Goal: Information Seeking & Learning: Learn about a topic

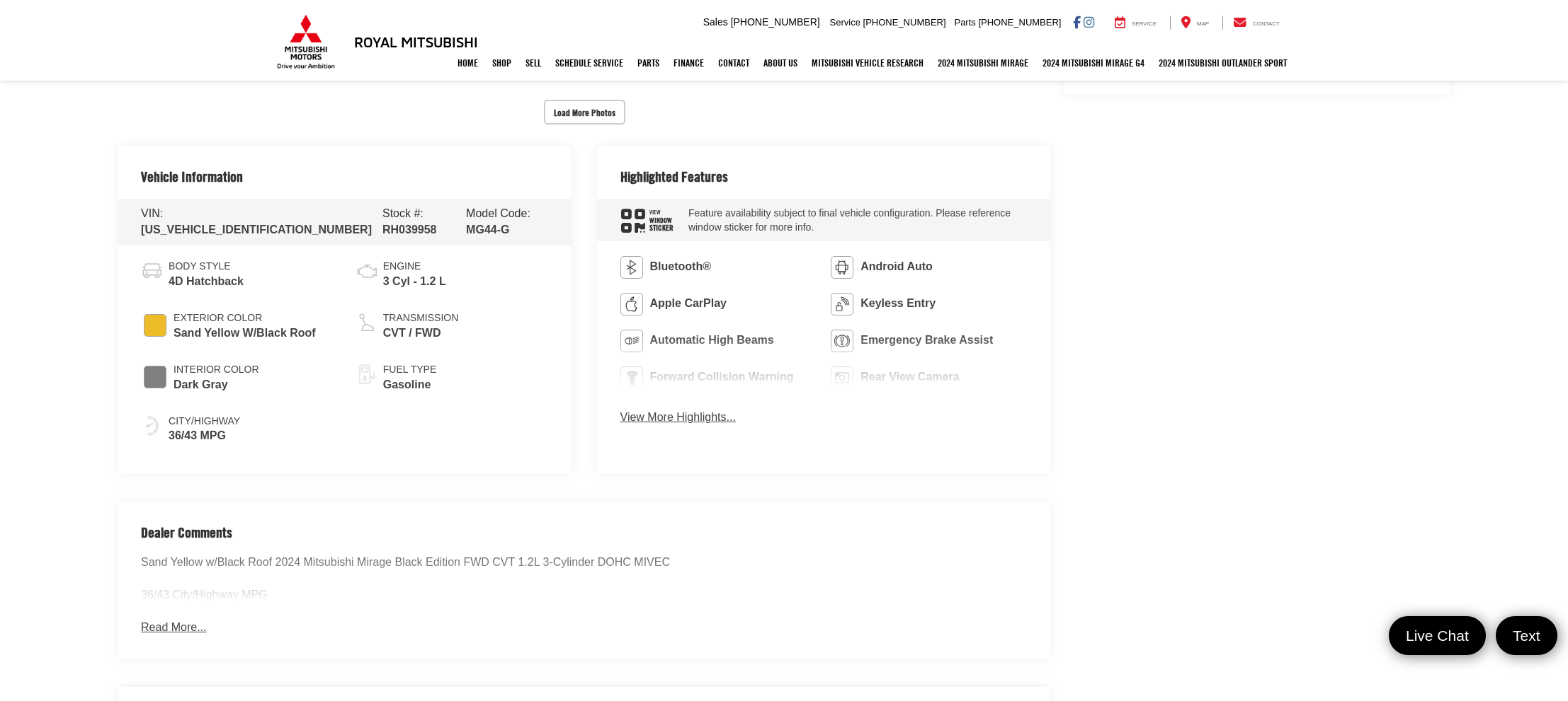
scroll to position [661, 0]
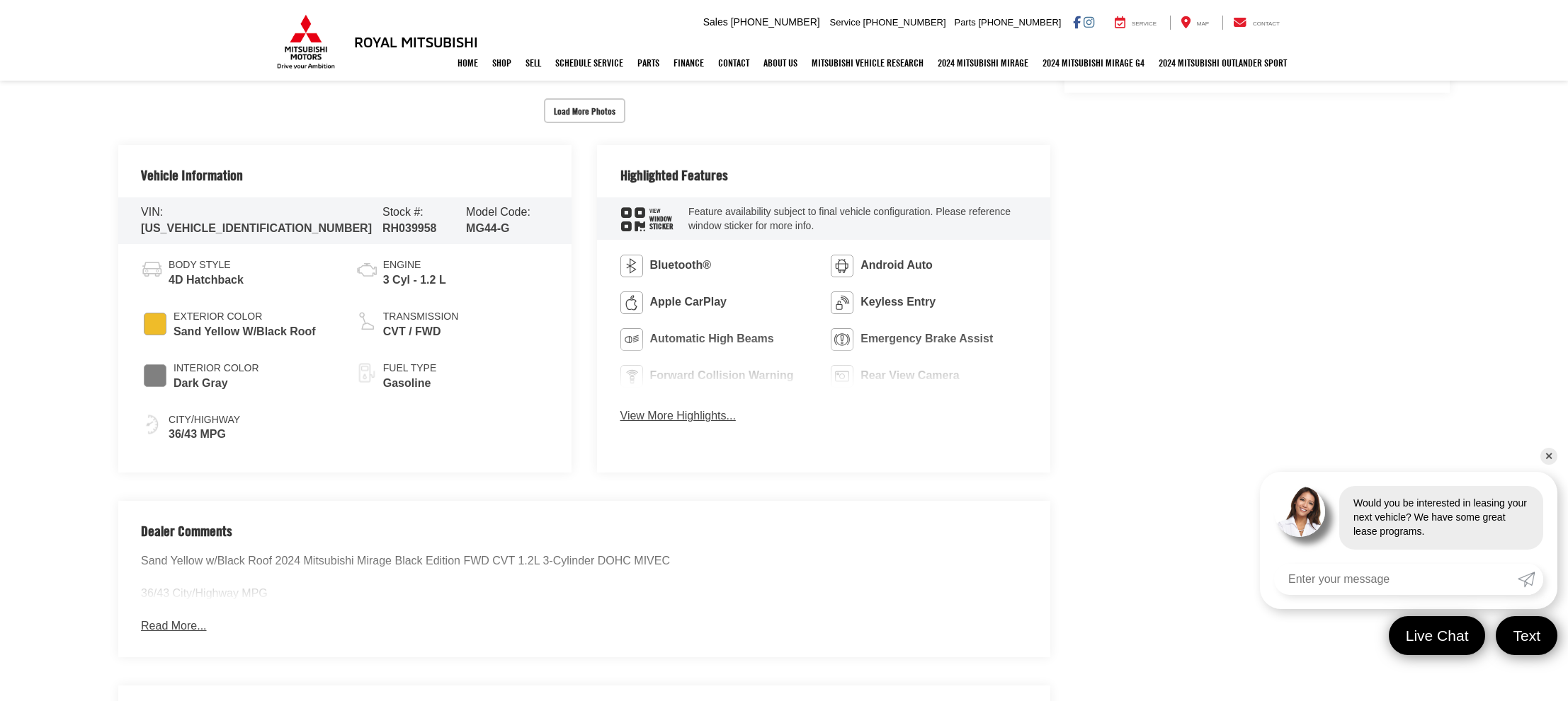
click at [718, 415] on button "View More Highlights..." at bounding box center [677, 416] width 115 height 16
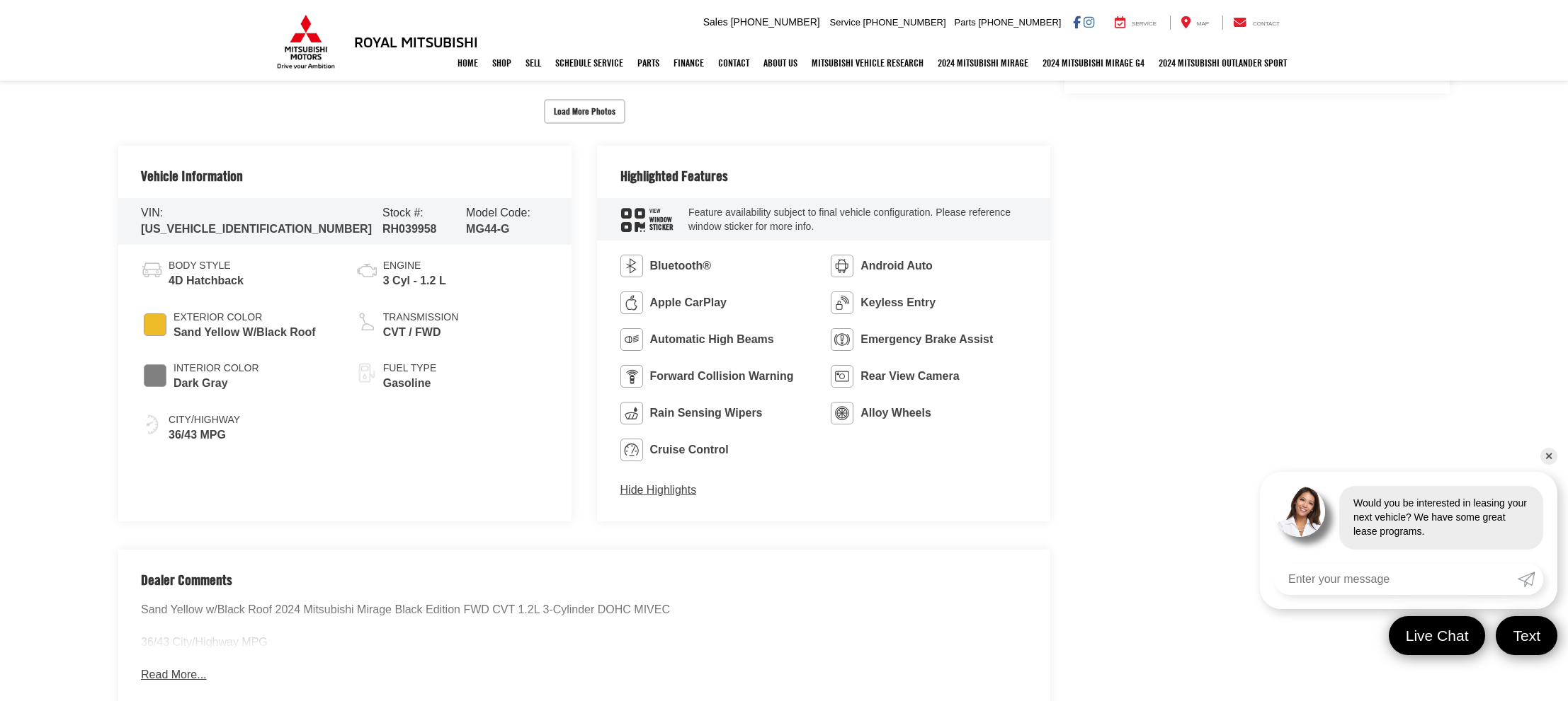
scroll to position [712, 0]
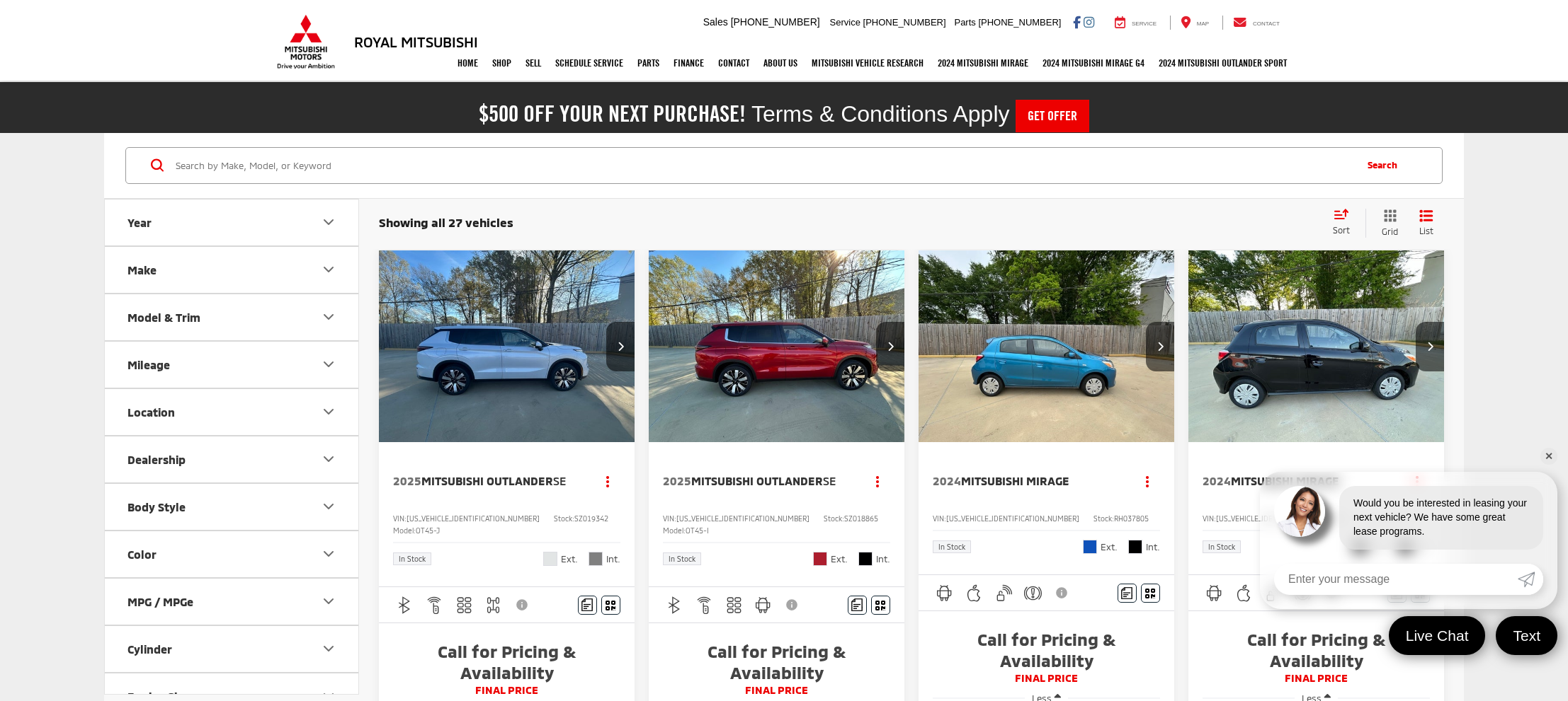
click at [649, 237] on div "Showing all 27 vehicles Clear All + 0 test Sort Price: High to Low Price: Low t…" at bounding box center [912, 223] width 1065 height 29
click at [549, 157] on input "Search by Make, Model, or Keyword" at bounding box center [763, 166] width 1179 height 34
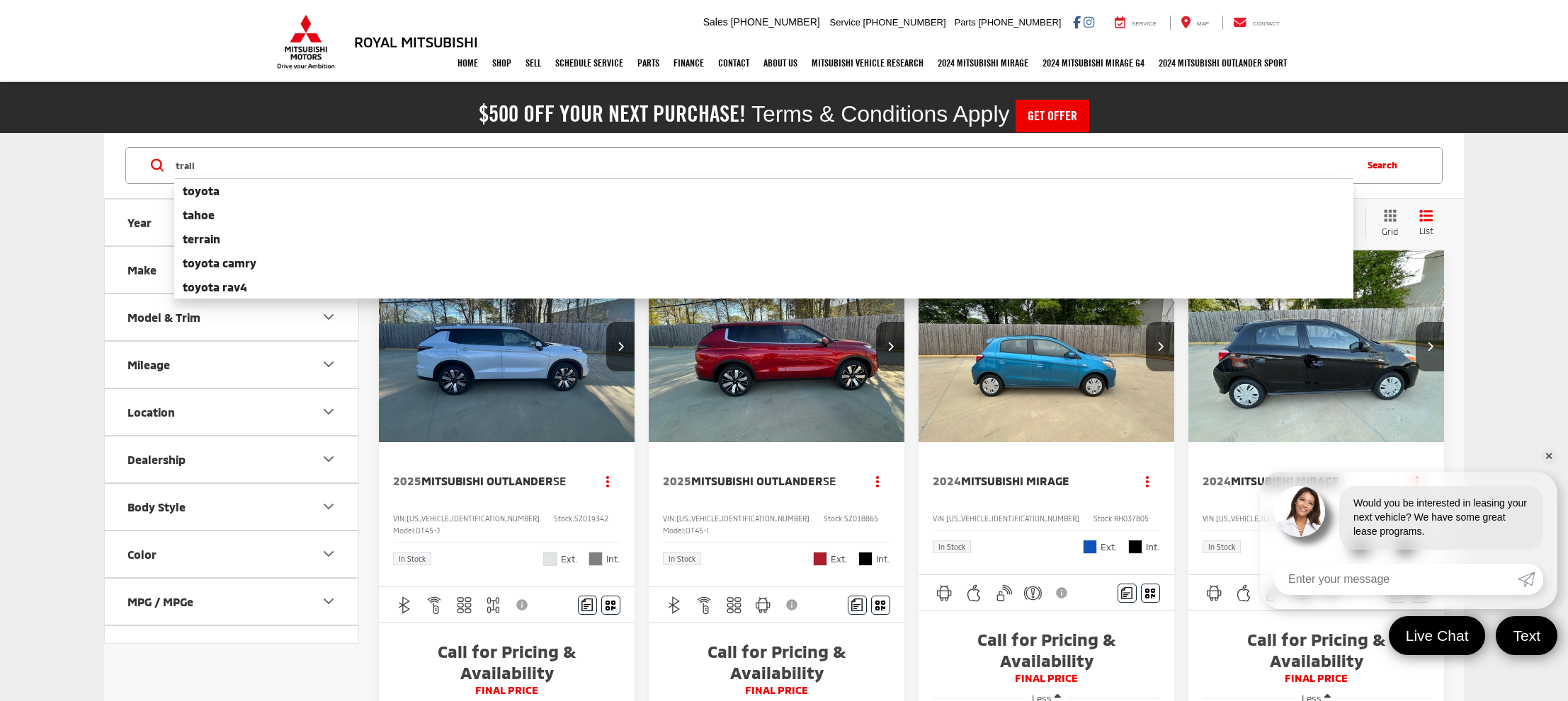
type input "trail"
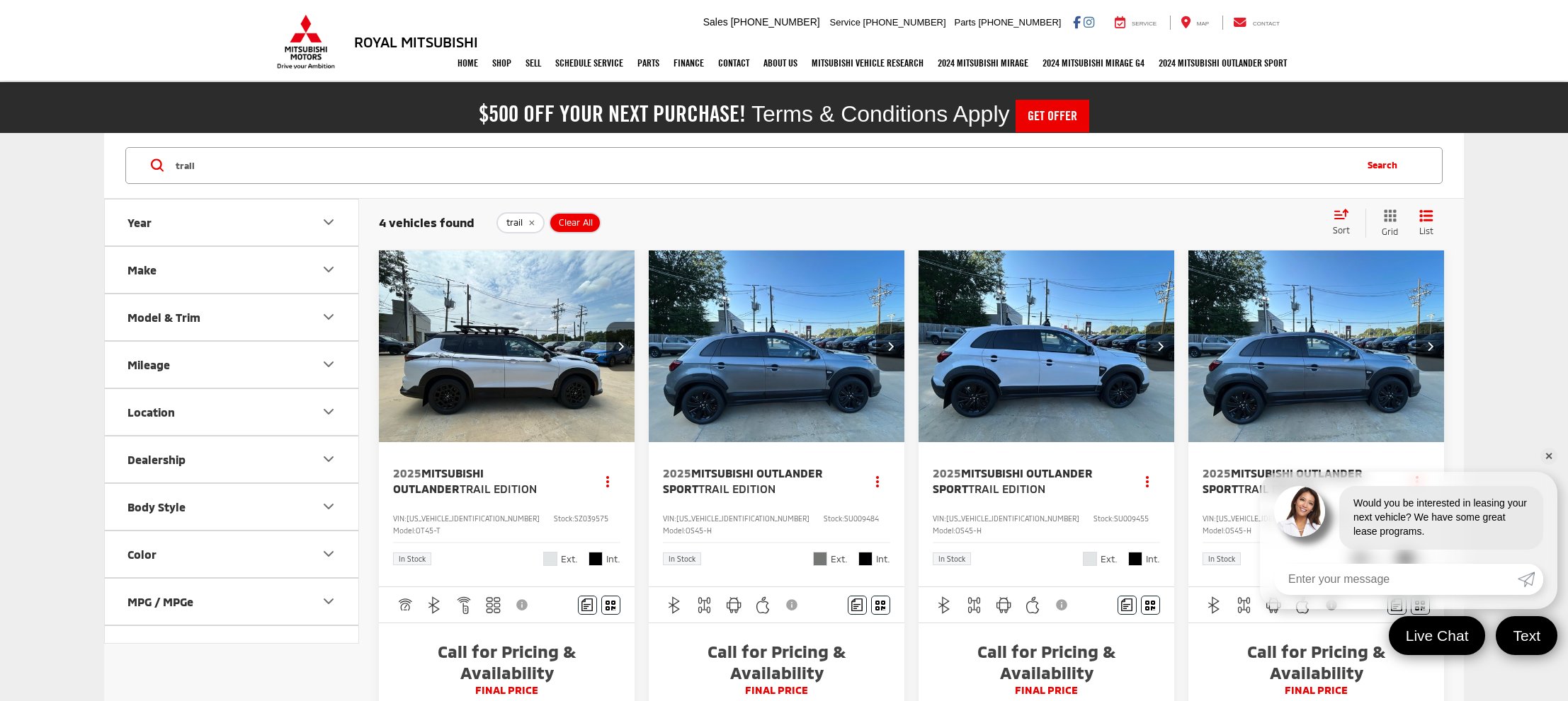
click at [552, 350] on img "2025 Mitsubishi Outlander Trail Edition 0" at bounding box center [506, 347] width 258 height 193
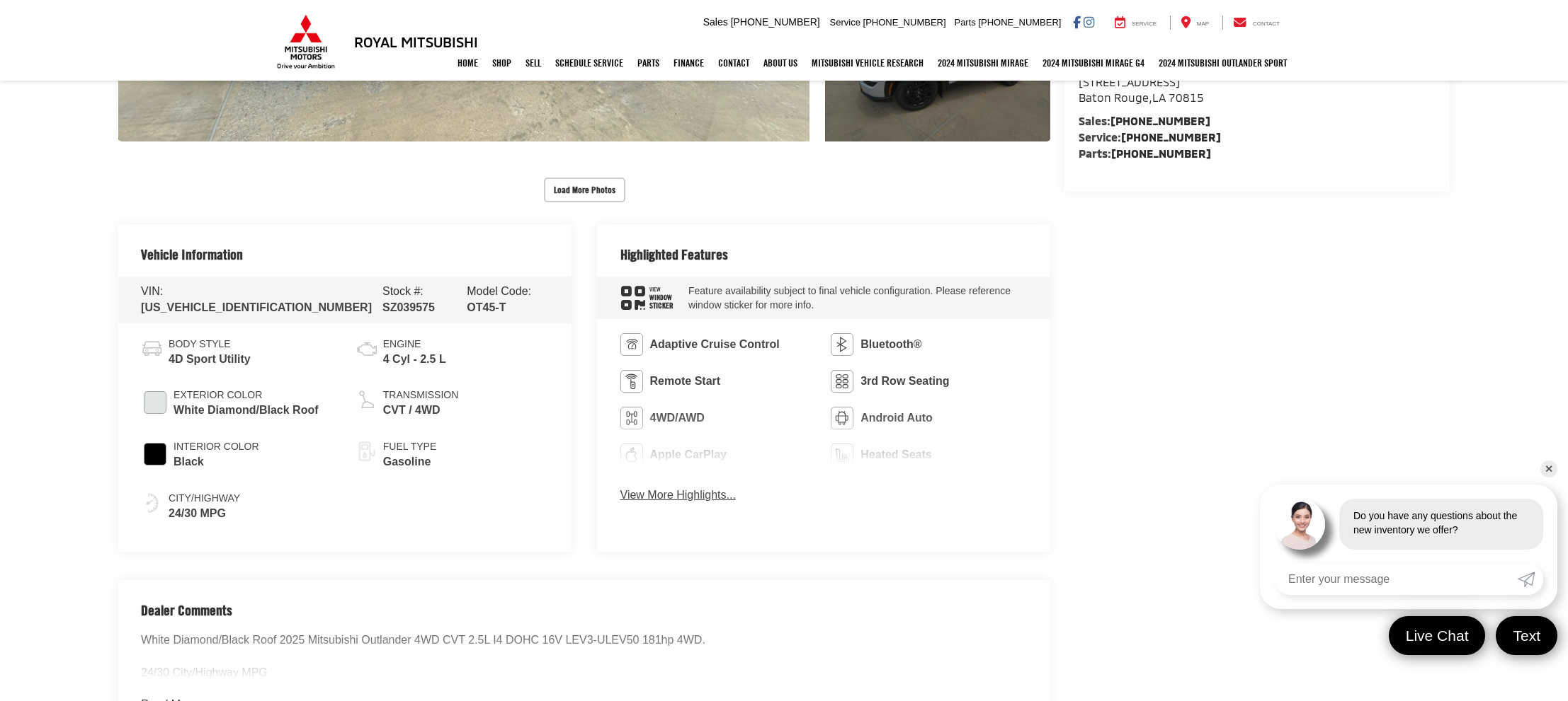
scroll to position [641, 0]
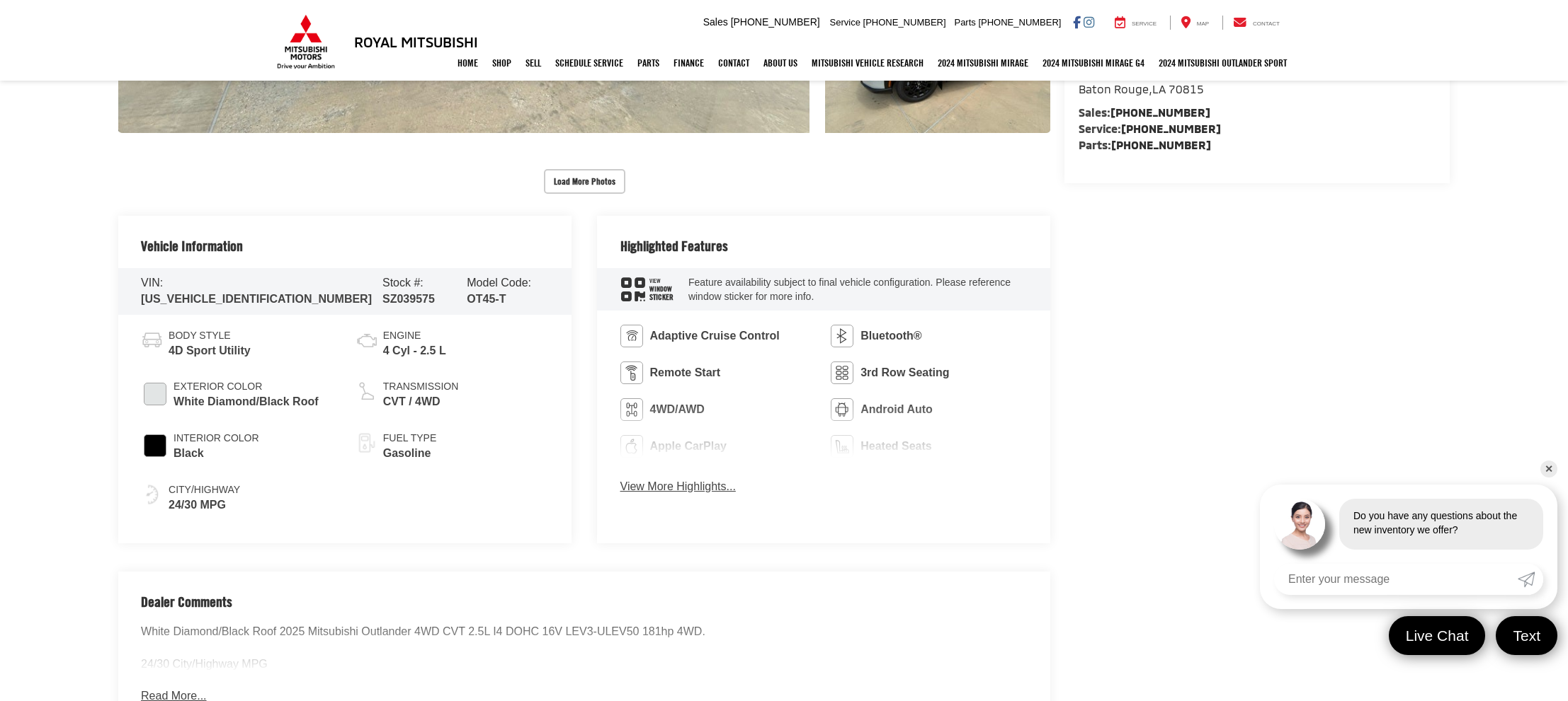
click at [694, 479] on button "View More Highlights..." at bounding box center [677, 486] width 115 height 16
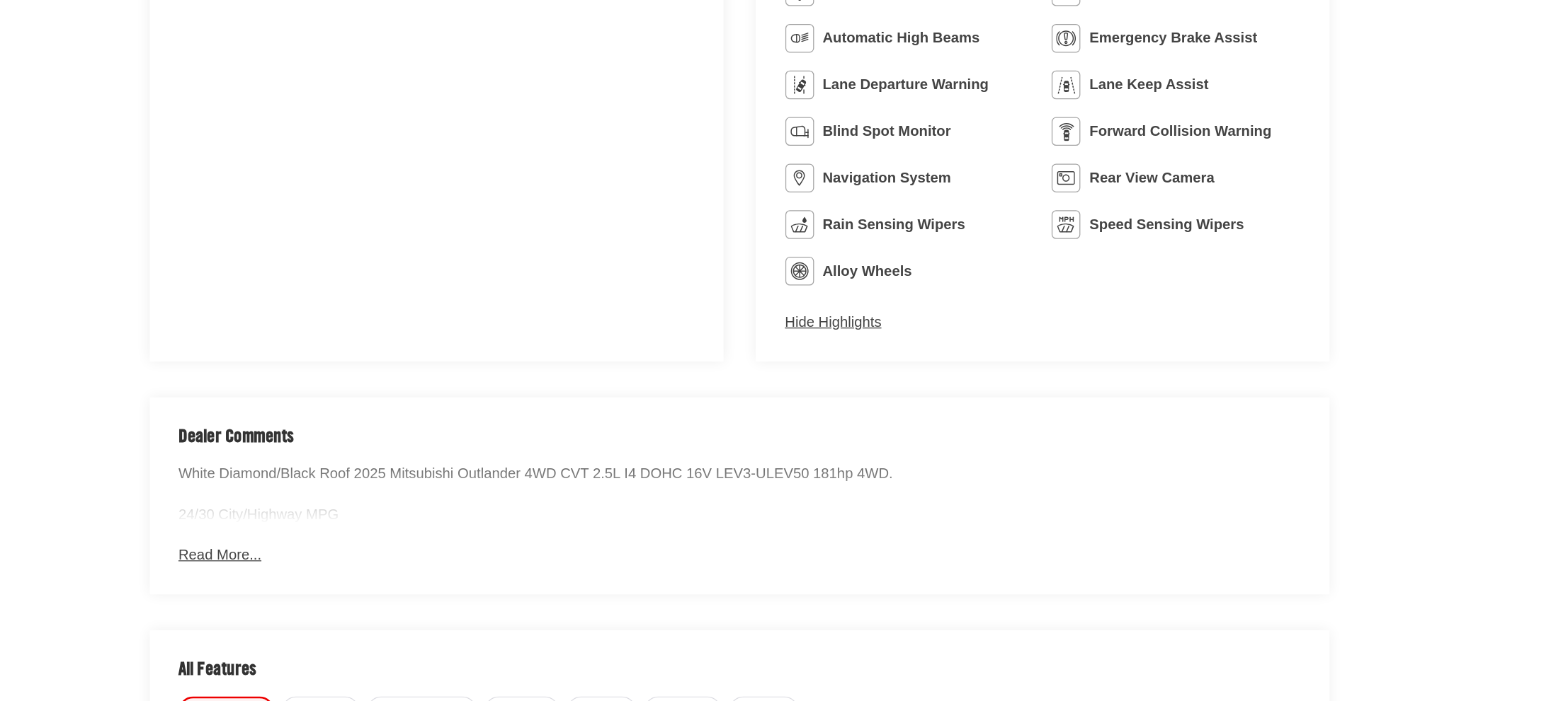
scroll to position [1033, 0]
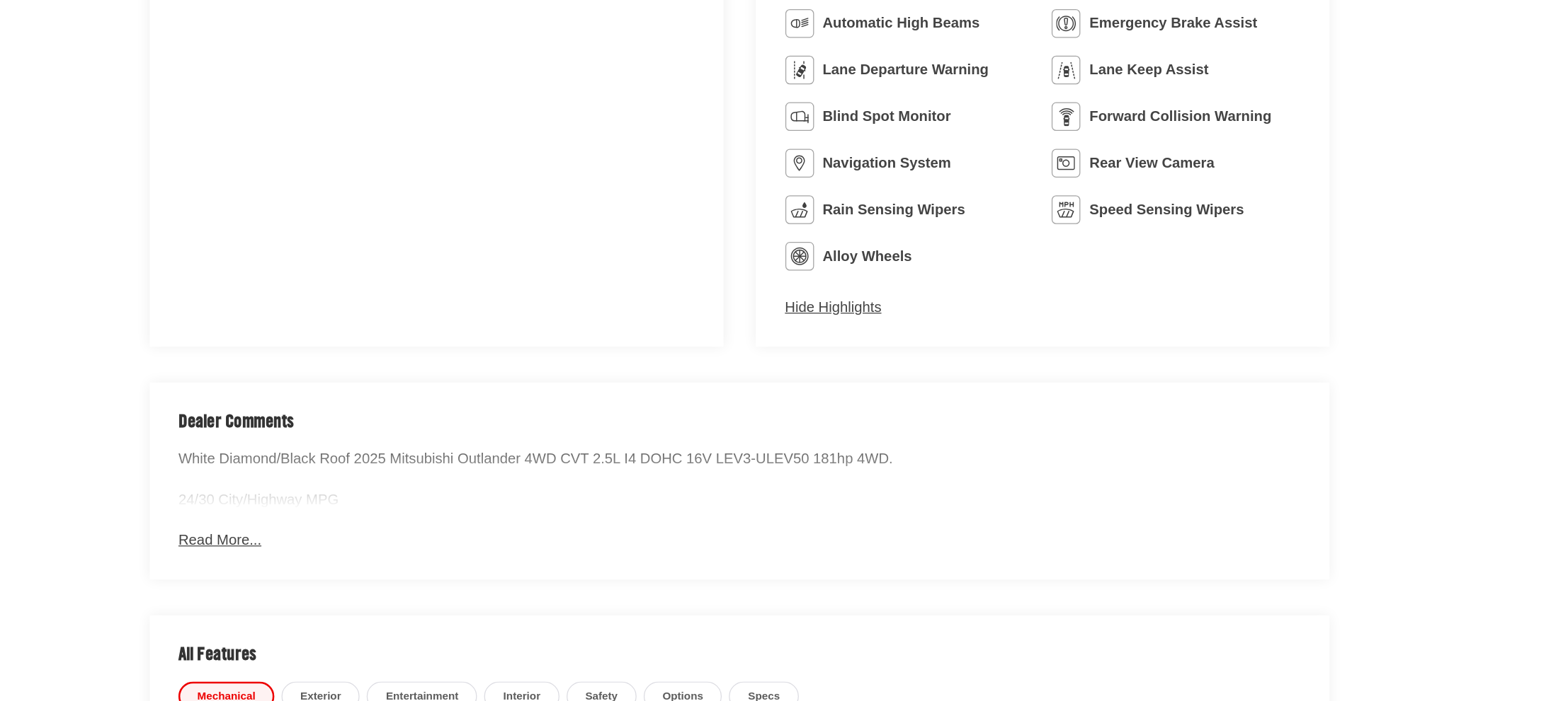
click at [185, 574] on button "Read More..." at bounding box center [173, 574] width 65 height 16
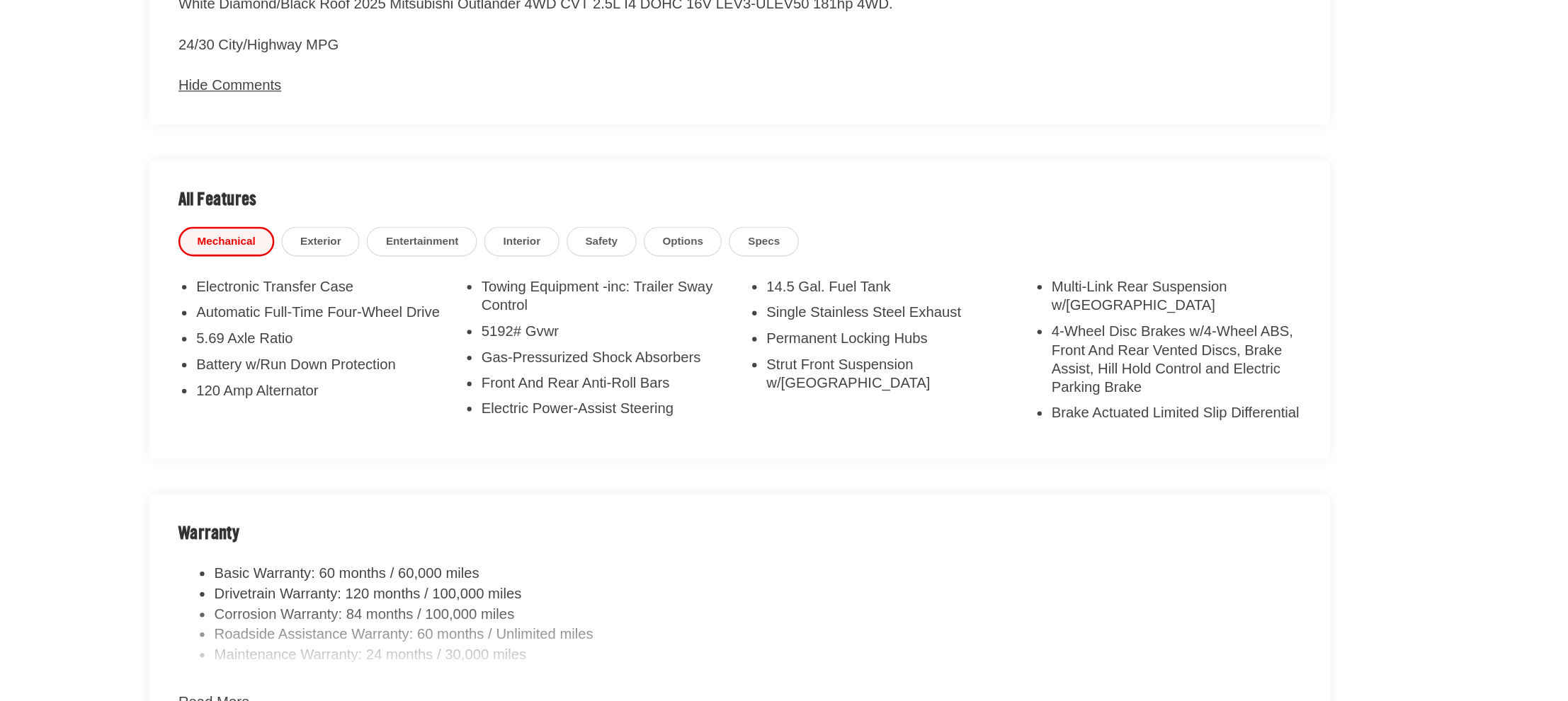
scroll to position [1394, 0]
